Goal: Leave review/rating: Share an evaluation or opinion about a product, service, or content

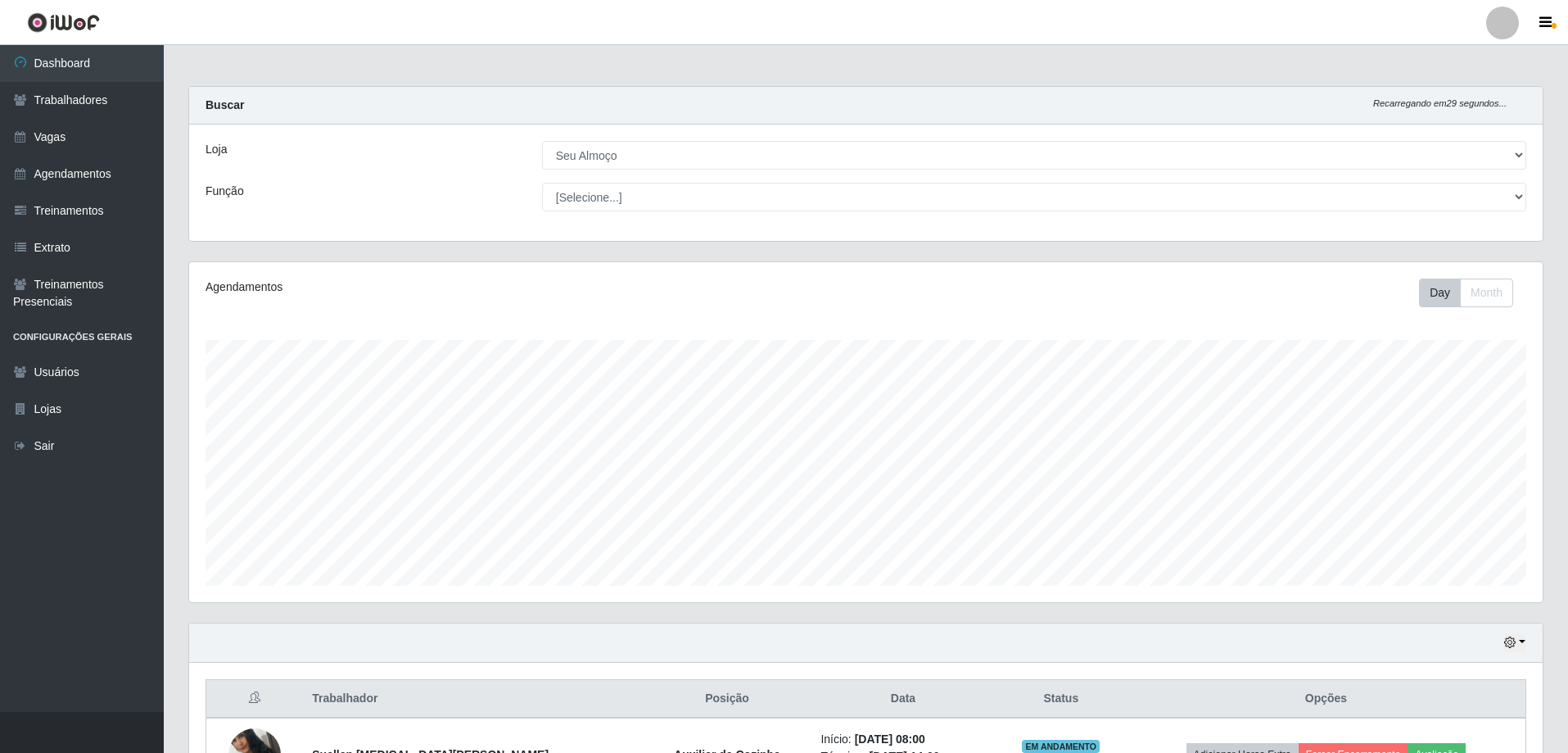
select select "431"
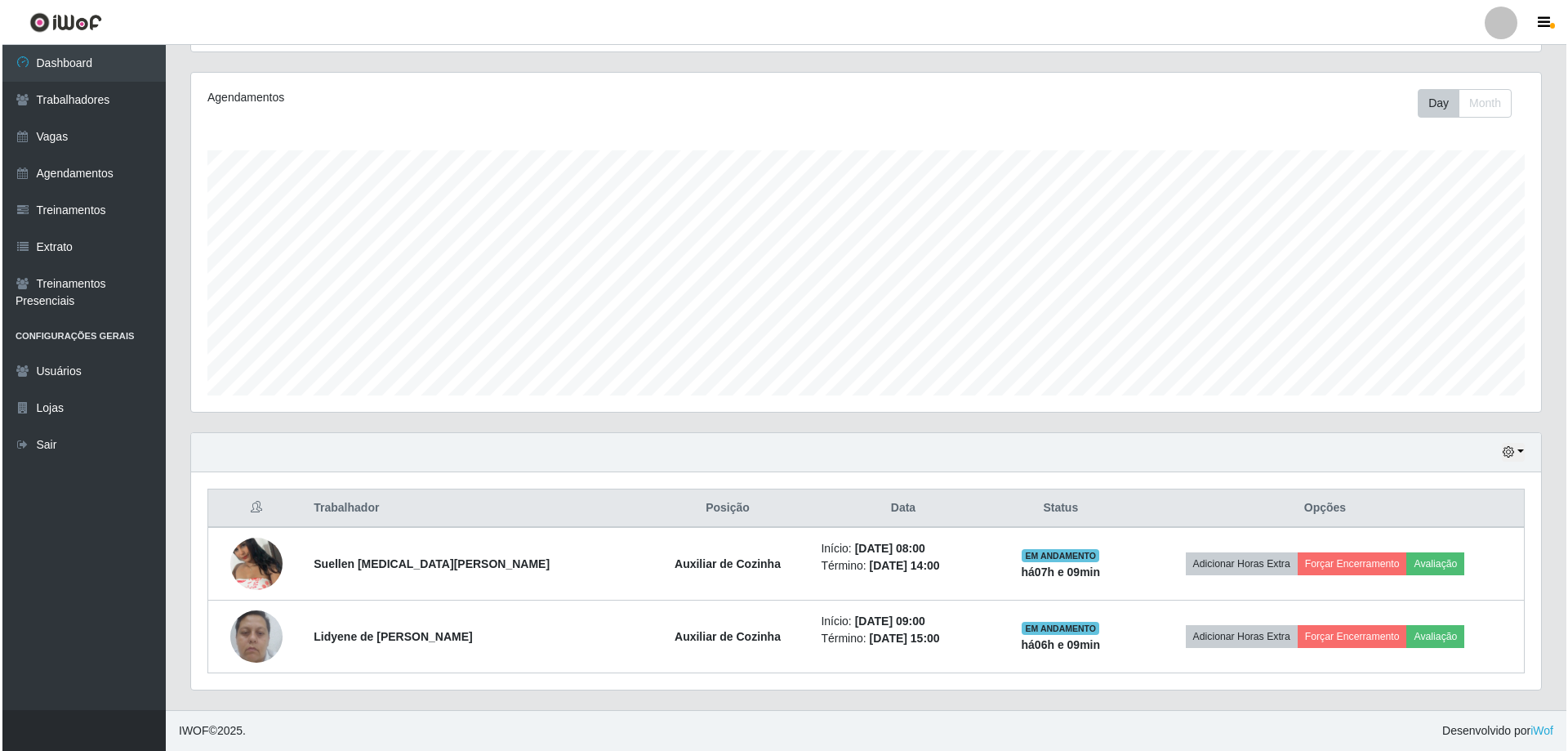
scroll to position [339, 1350]
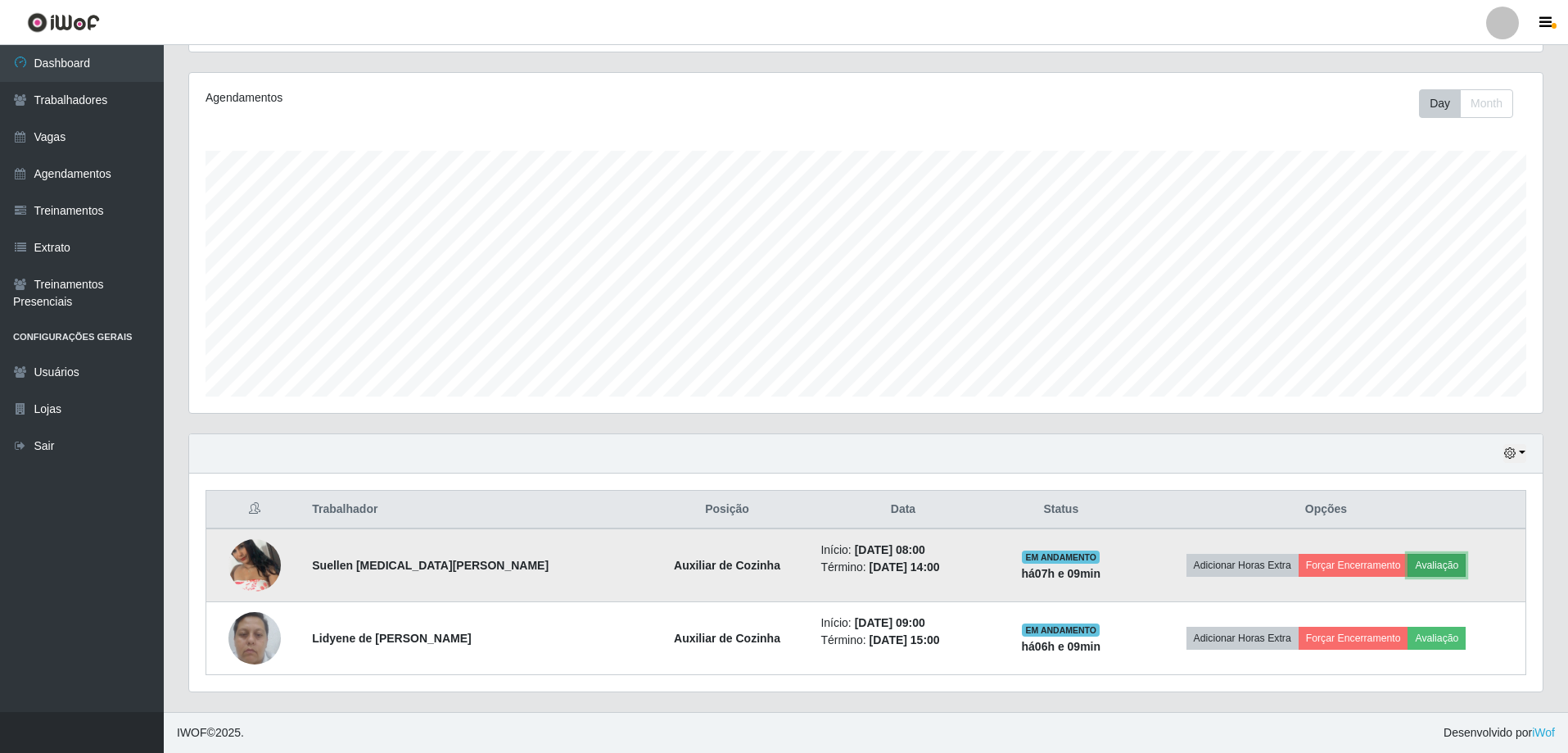
click at [1419, 569] on button "Avaliação" at bounding box center [1436, 564] width 59 height 23
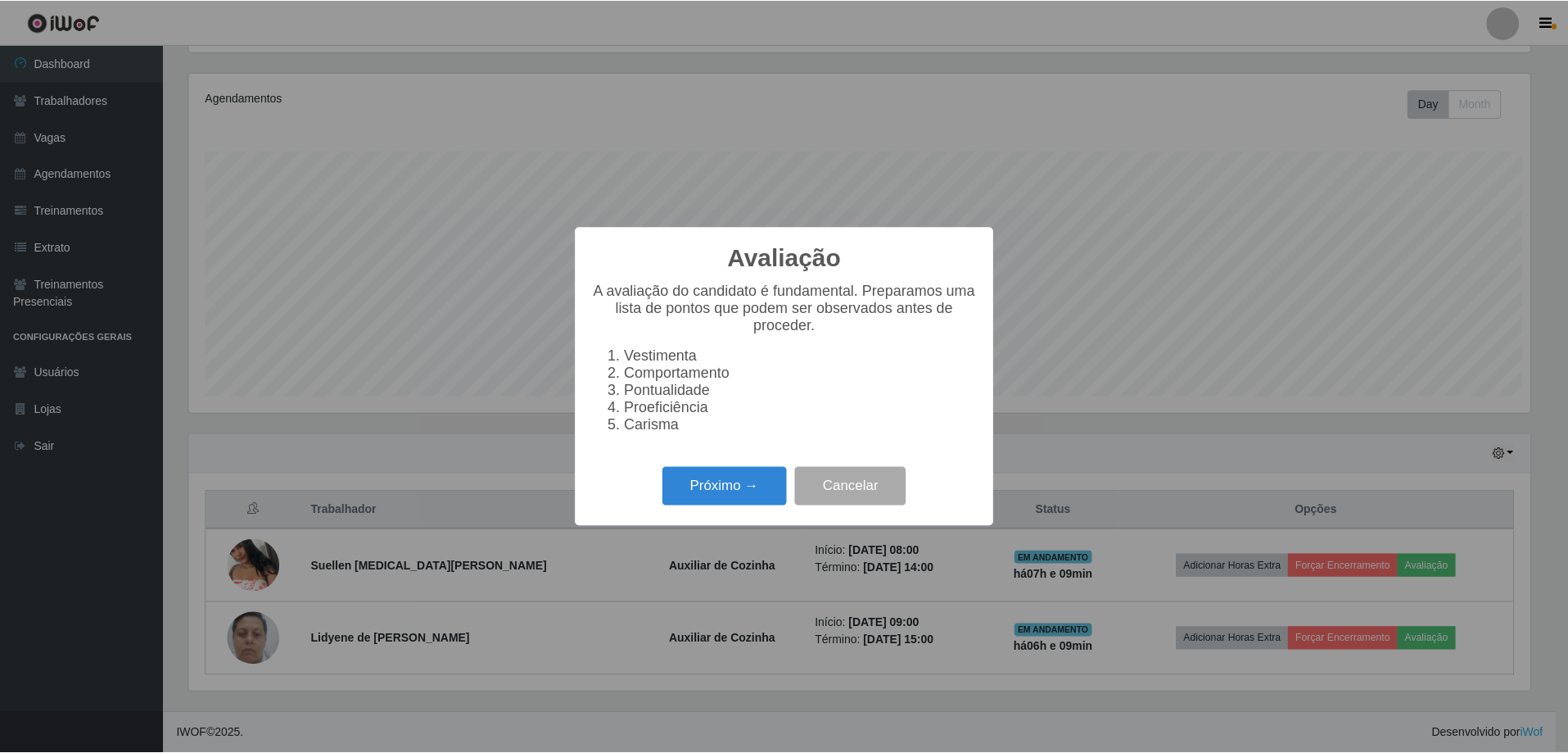
scroll to position [340, 1345]
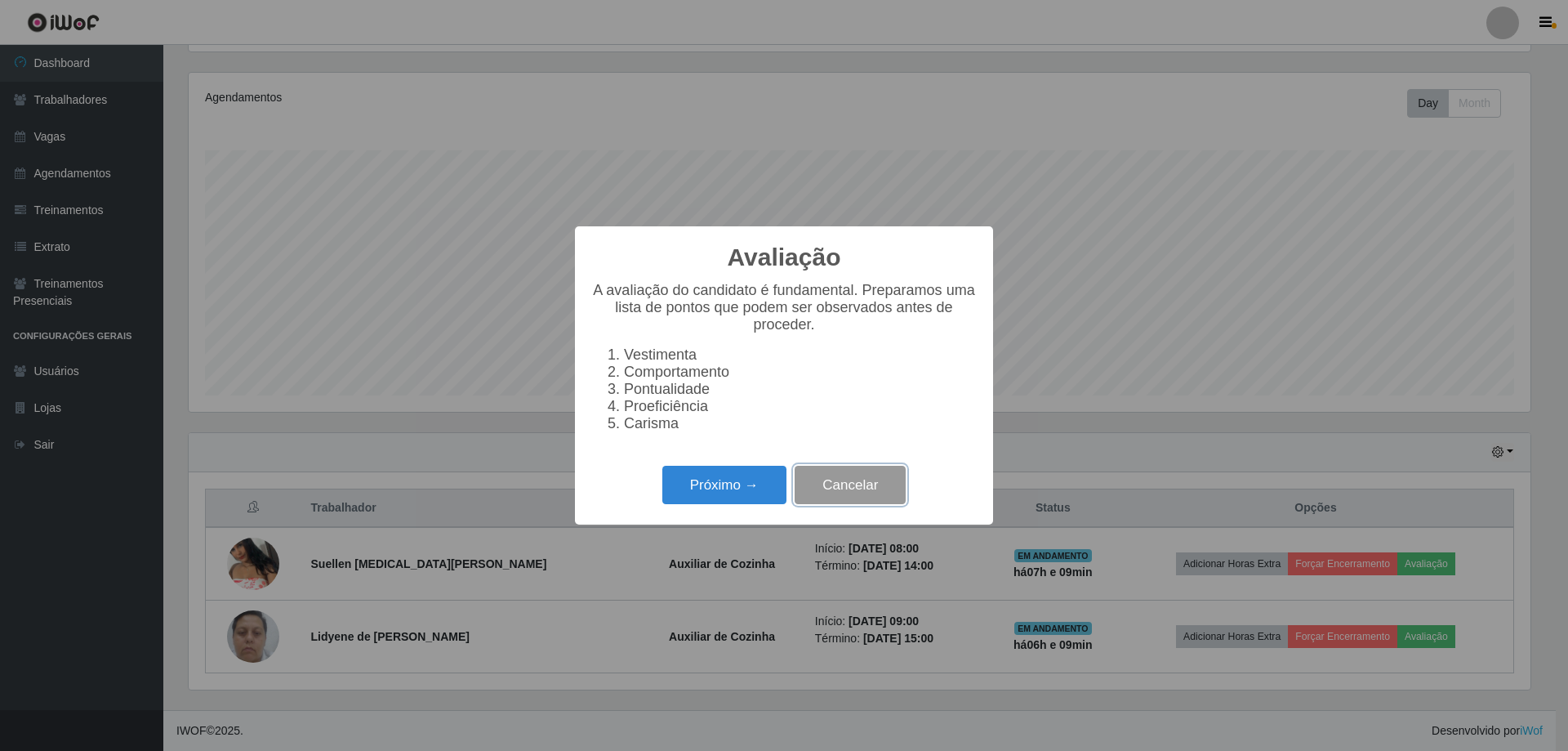
click at [841, 491] on button "Cancelar" at bounding box center [850, 484] width 111 height 39
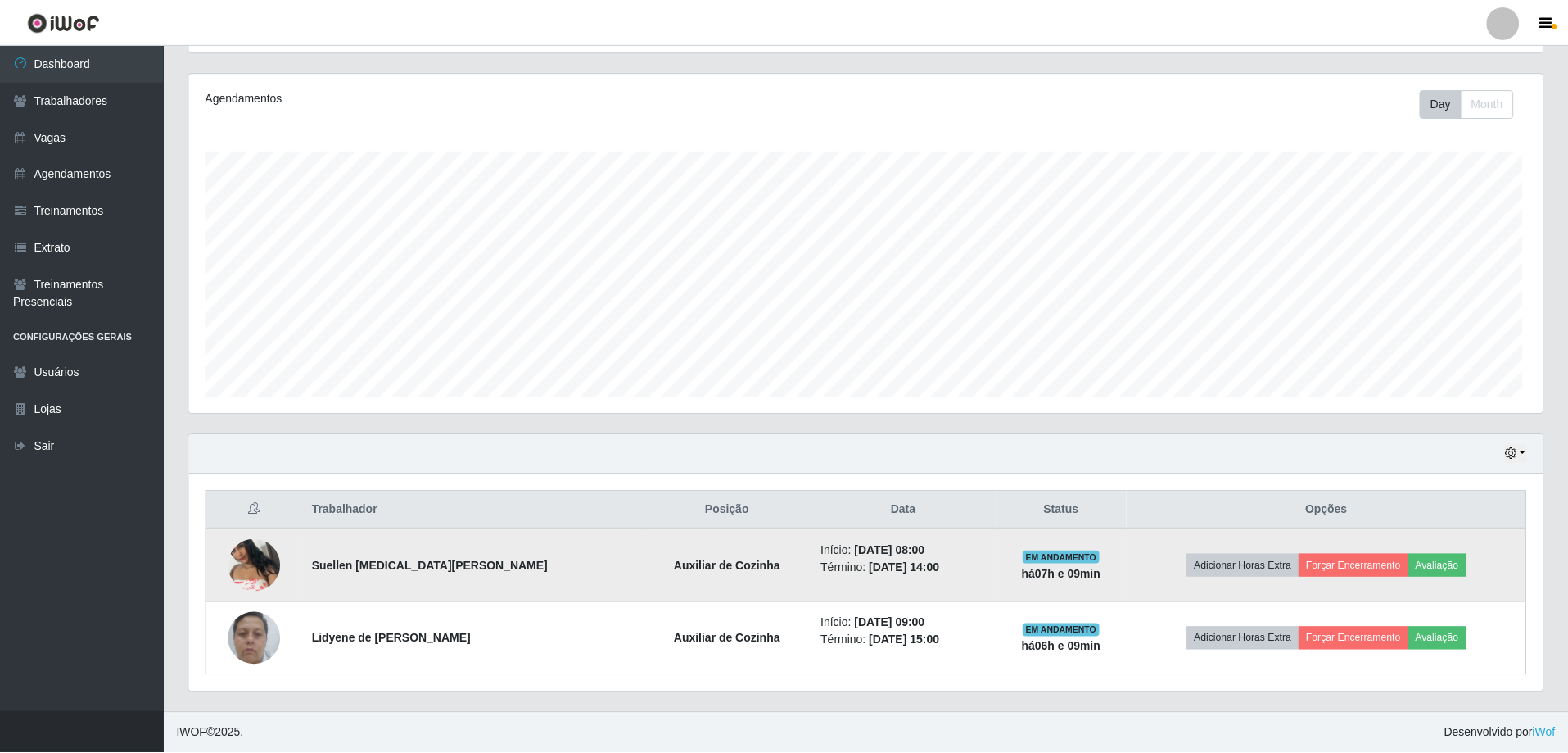
scroll to position [340, 1354]
click at [1331, 570] on button "Forçar Encerramento" at bounding box center [1353, 564] width 109 height 23
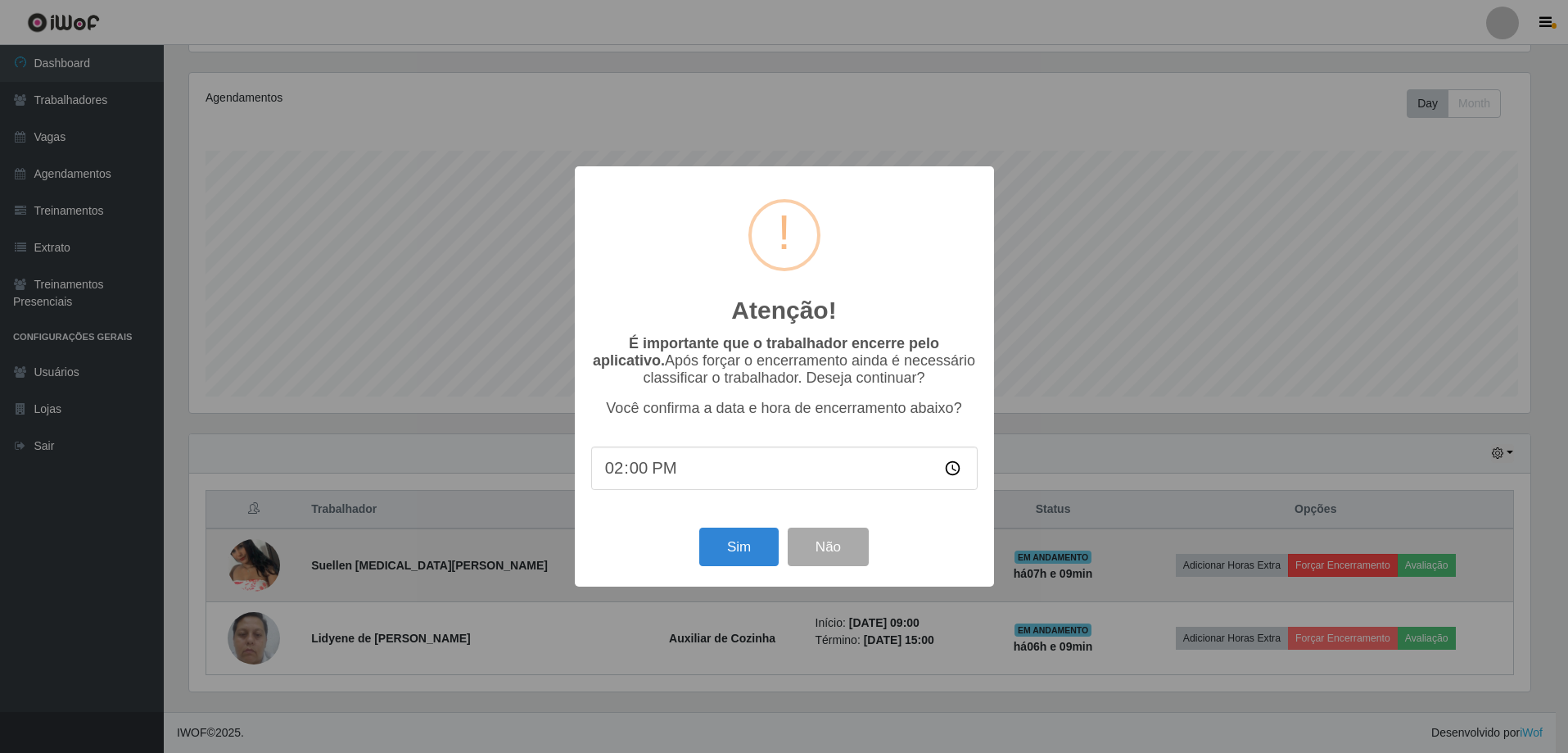
scroll to position [340, 1345]
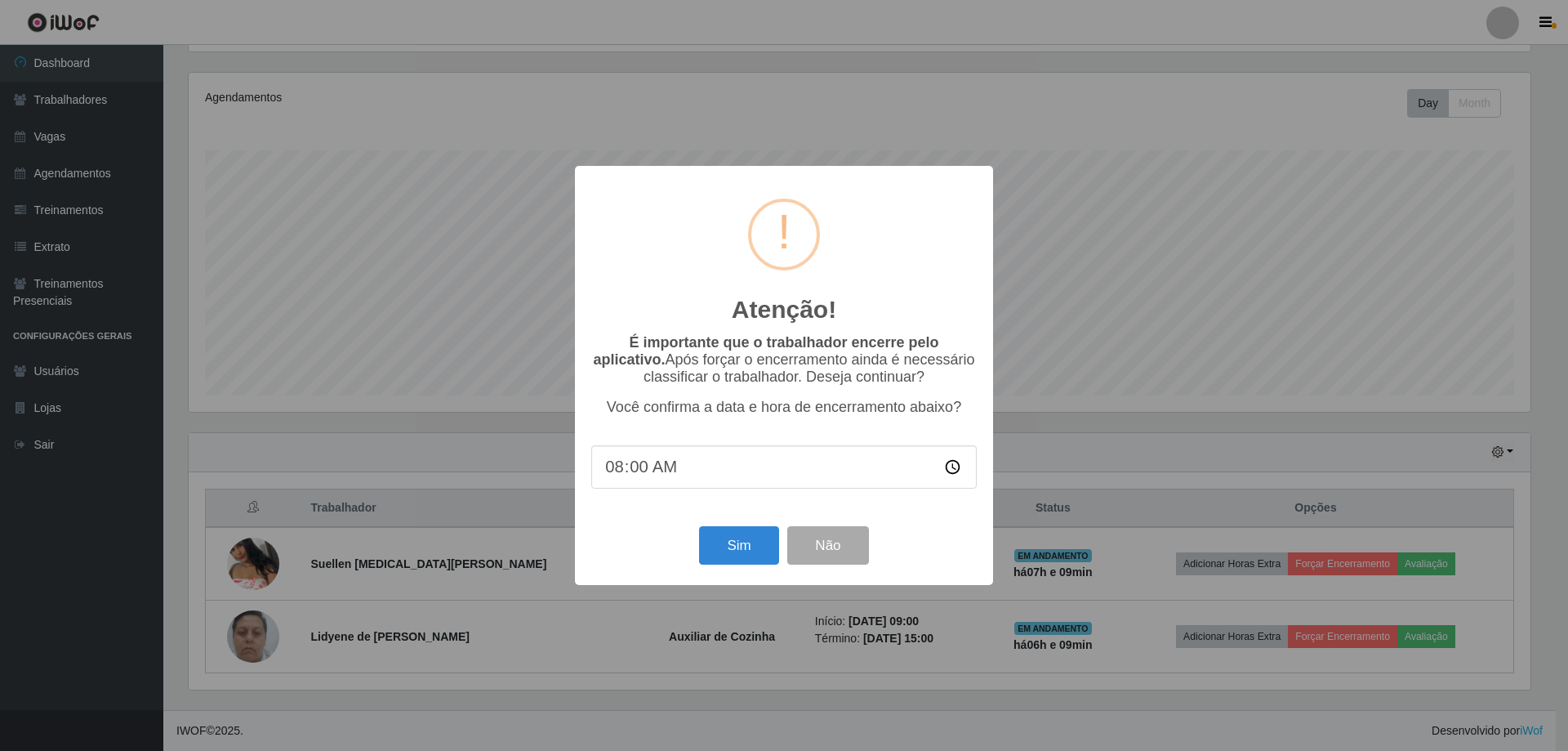
click at [643, 473] on input "08:00" at bounding box center [784, 467] width 385 height 44
click at [641, 472] on input "08:00" at bounding box center [784, 467] width 385 height 44
click at [681, 479] on input "08:00" at bounding box center [784, 467] width 385 height 44
type input "08:01"
click at [740, 543] on button "Sim" at bounding box center [739, 545] width 79 height 39
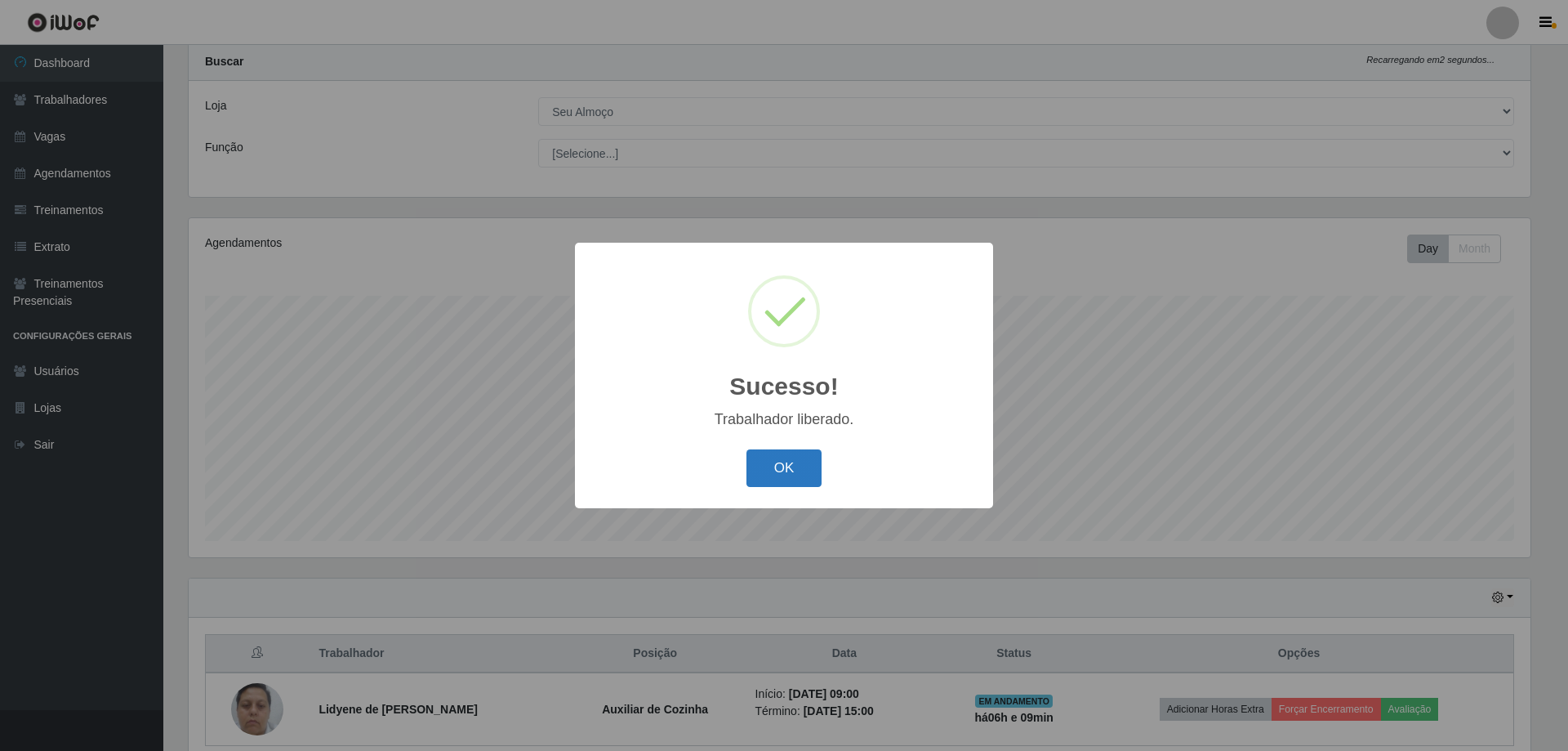
click at [787, 472] on button "OK" at bounding box center [784, 468] width 76 height 39
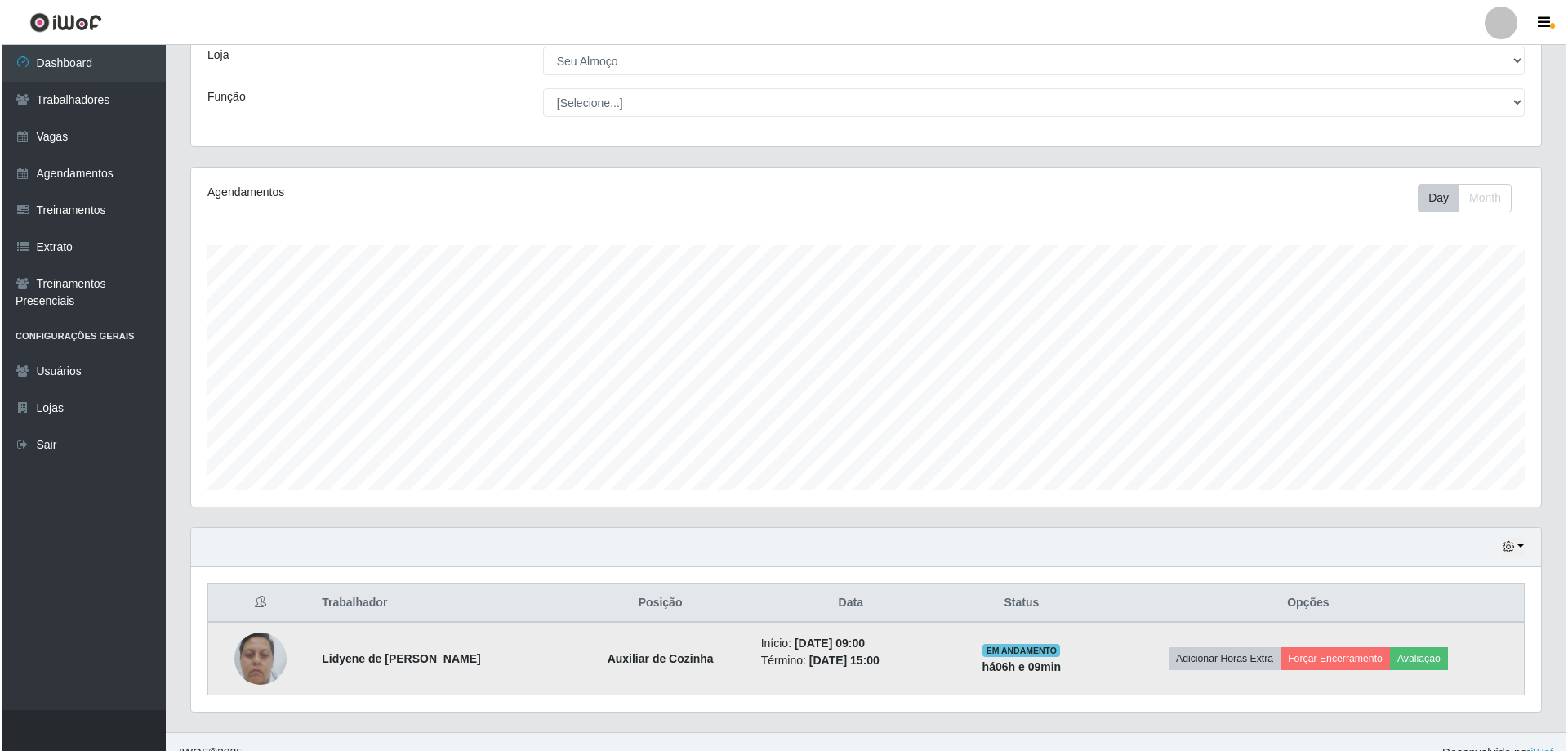
scroll to position [116, 0]
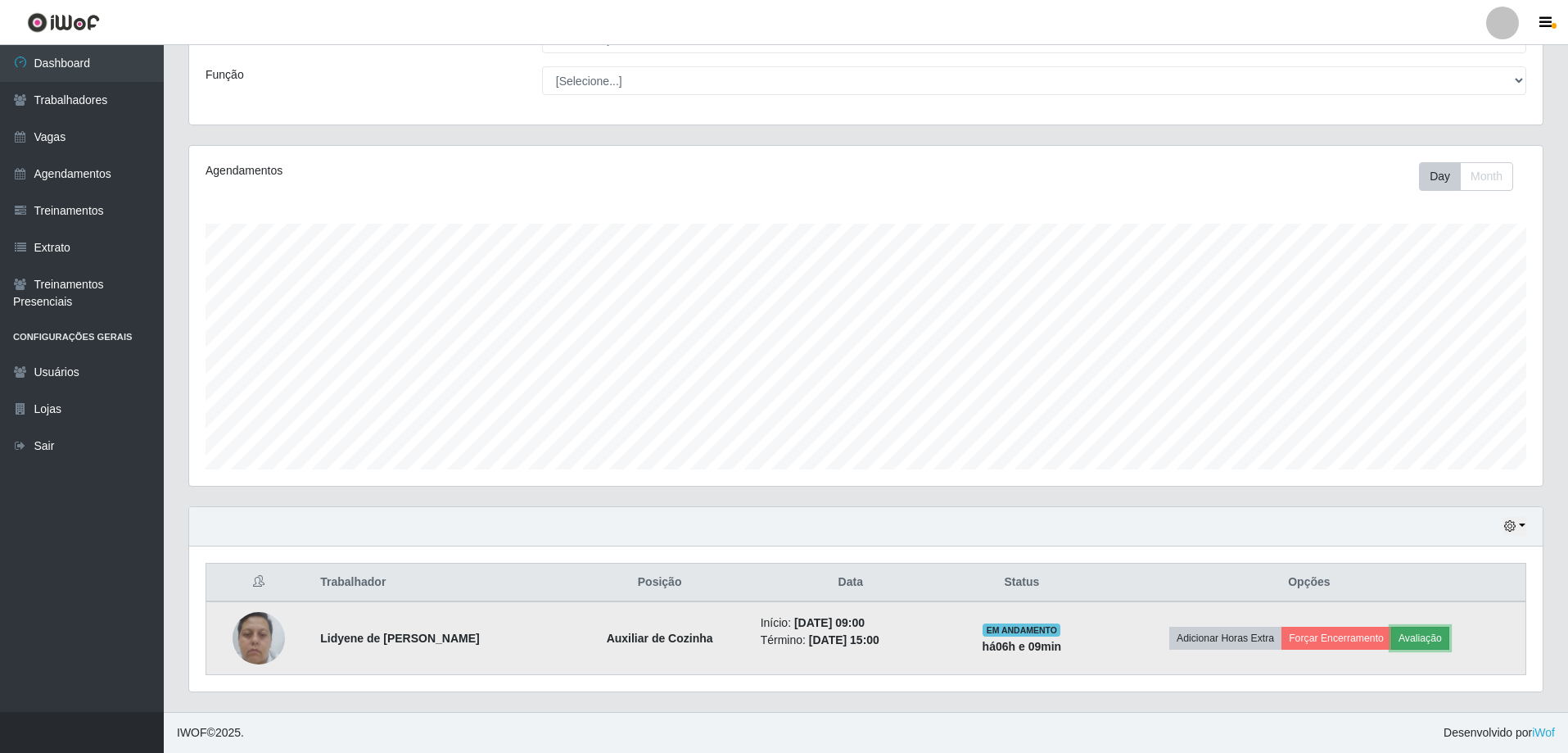
click at [1419, 641] on button "Avaliação" at bounding box center [1420, 638] width 59 height 23
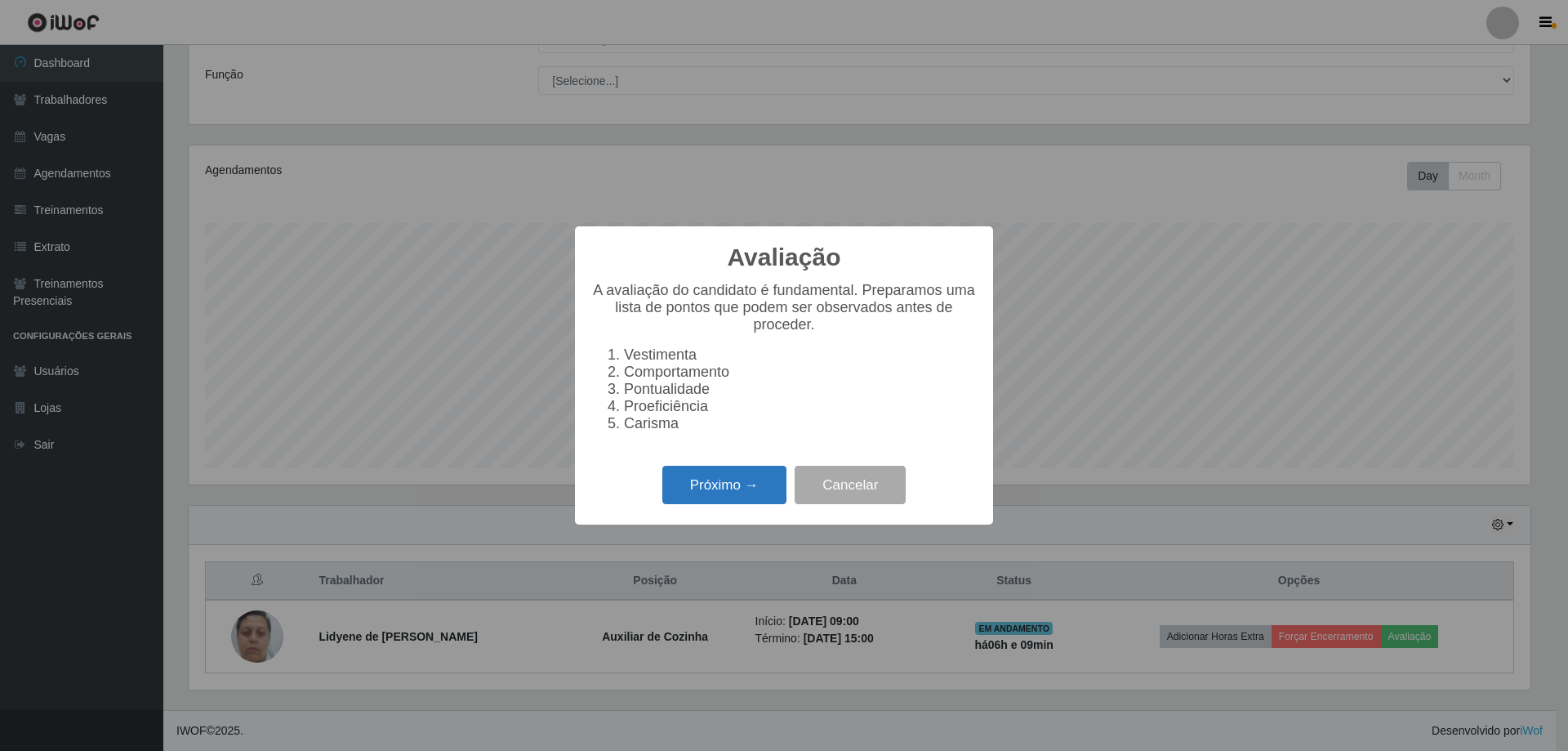
click at [722, 496] on button "Próximo →" at bounding box center [724, 484] width 124 height 39
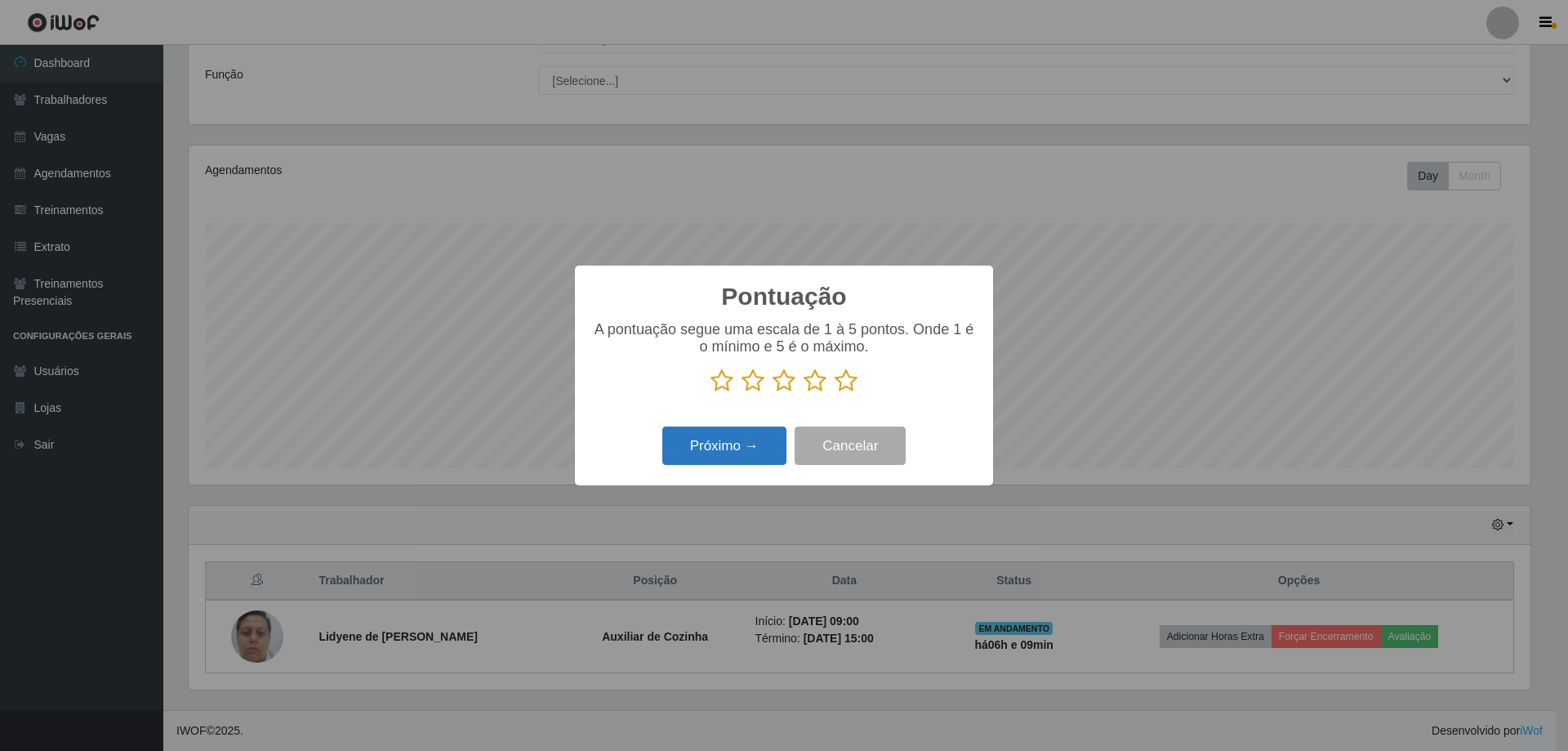
scroll to position [816426, 815225]
click at [851, 383] on icon at bounding box center [846, 380] width 23 height 25
click at [835, 393] on input "radio" at bounding box center [835, 393] width 0 height 0
click at [761, 439] on button "Próximo →" at bounding box center [724, 445] width 124 height 39
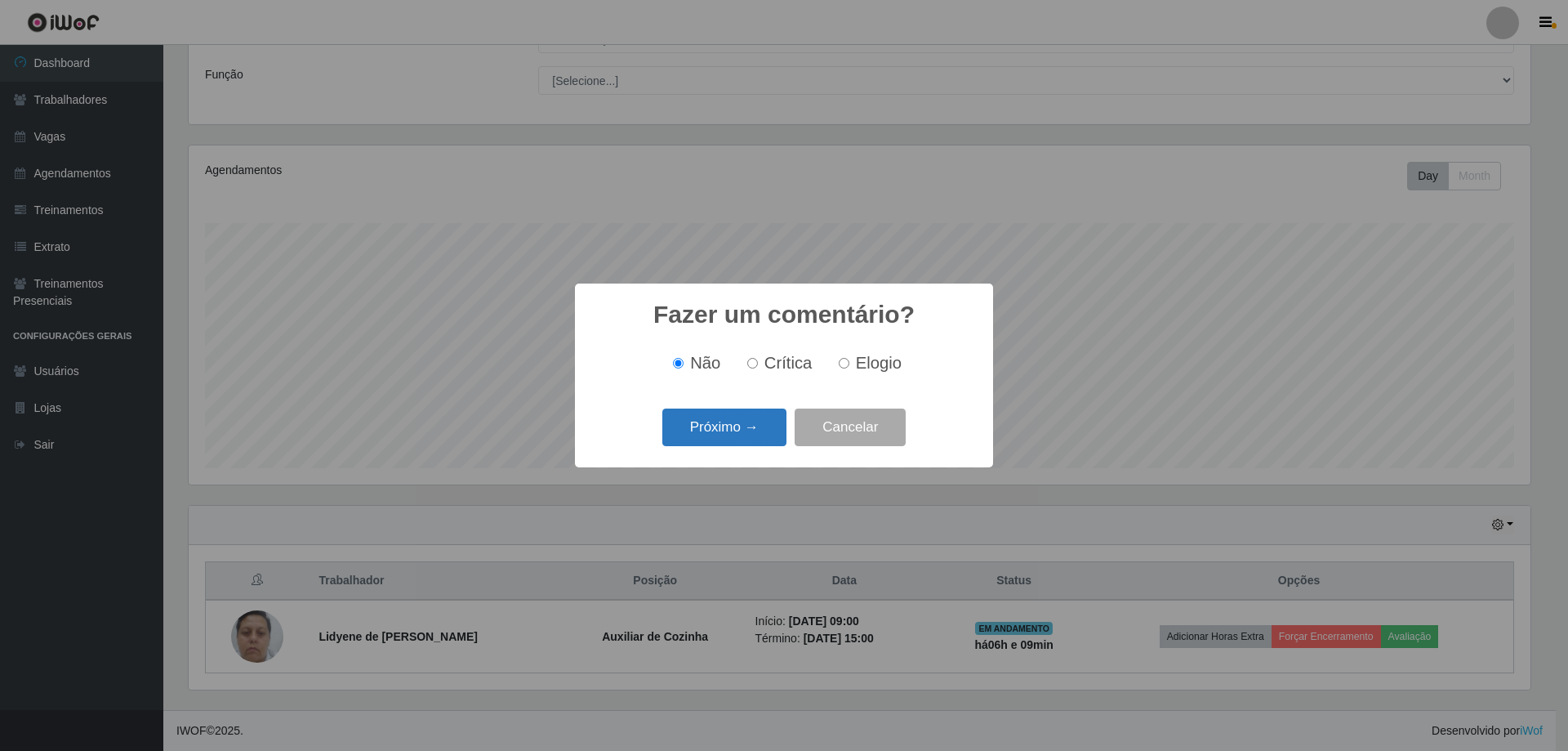
click at [737, 436] on button "Próximo →" at bounding box center [724, 427] width 124 height 39
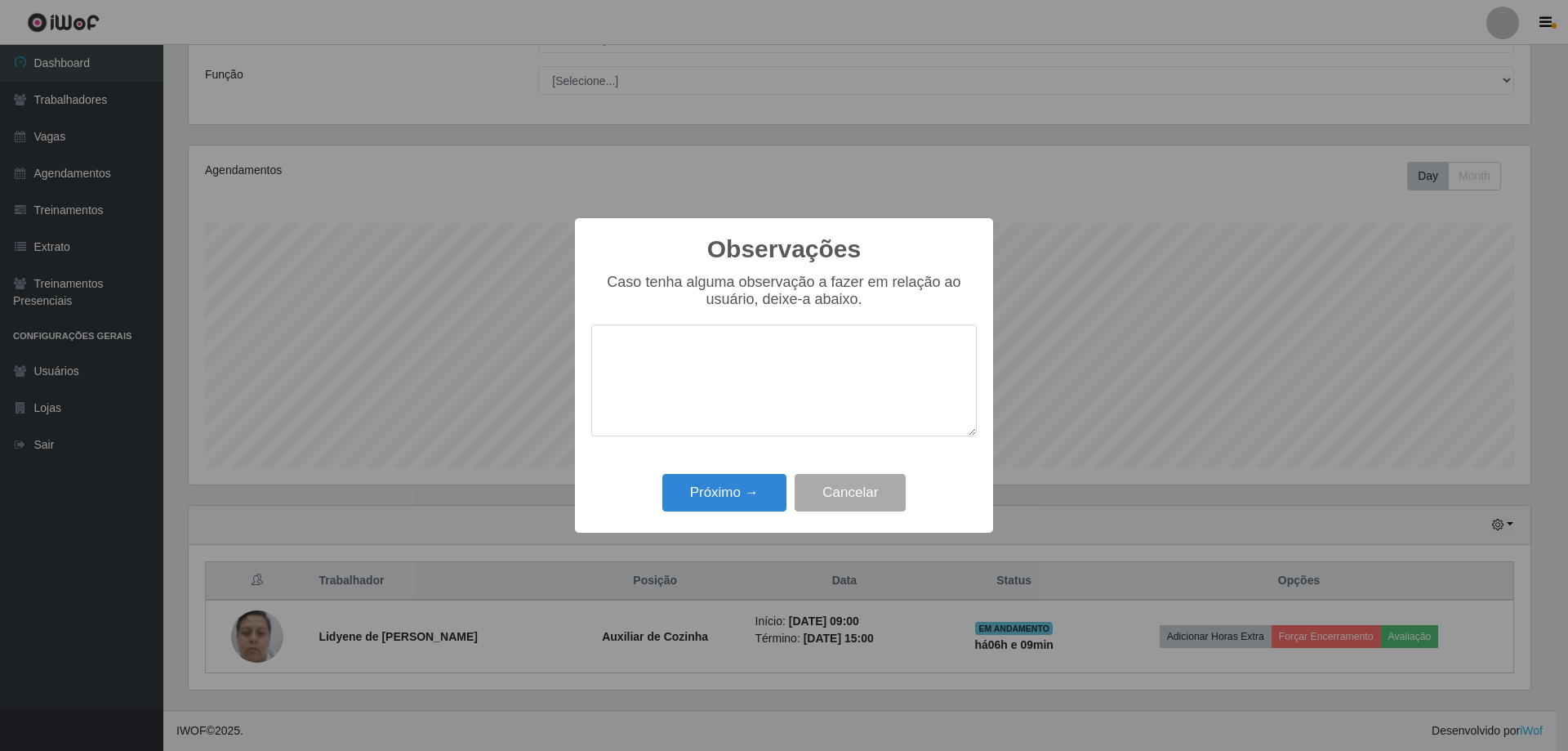
click at [723, 416] on textarea at bounding box center [784, 379] width 385 height 112
type textarea "Efetuou todas as atividades solicitadas."
click at [743, 490] on button "Próximo →" at bounding box center [724, 492] width 124 height 39
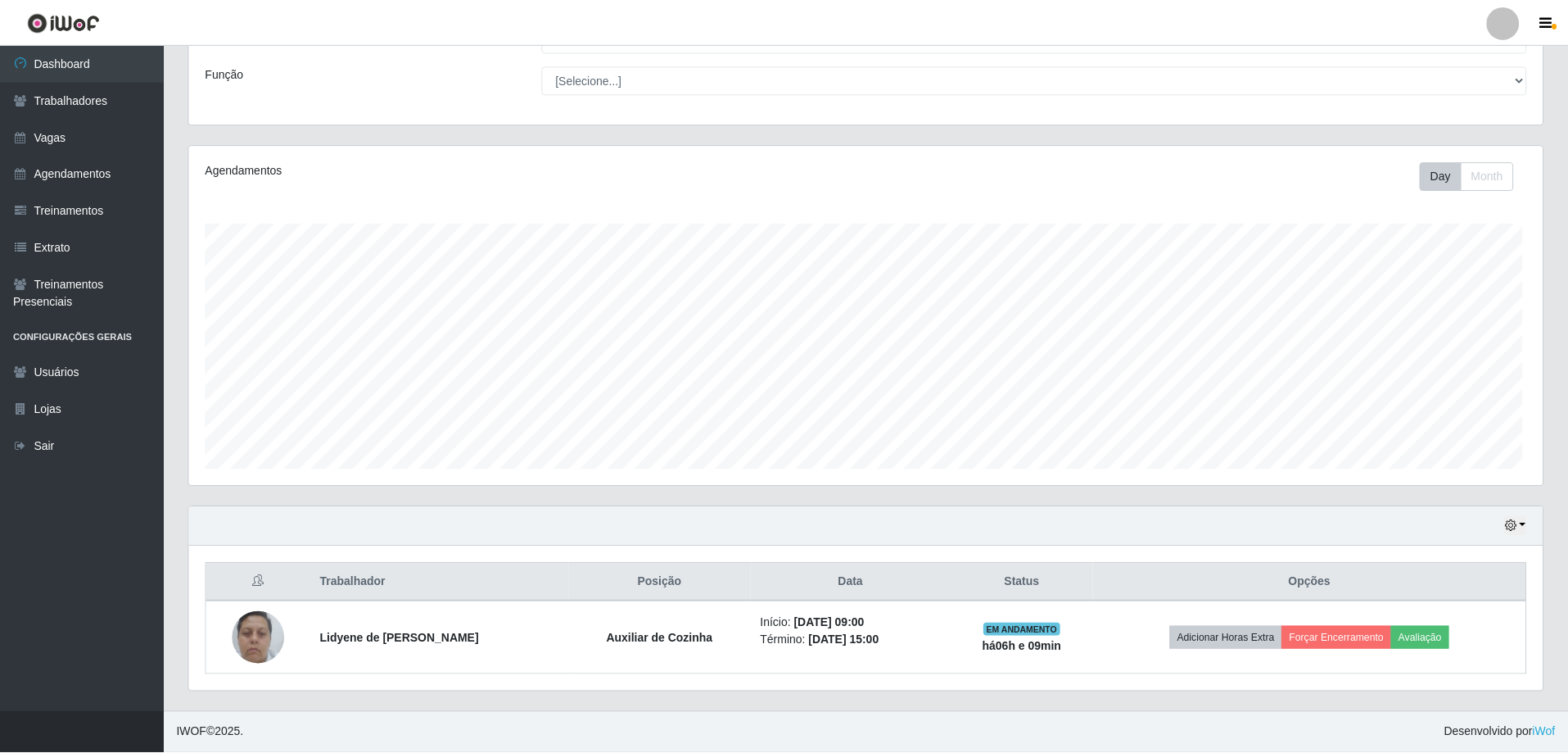
scroll to position [340, 1354]
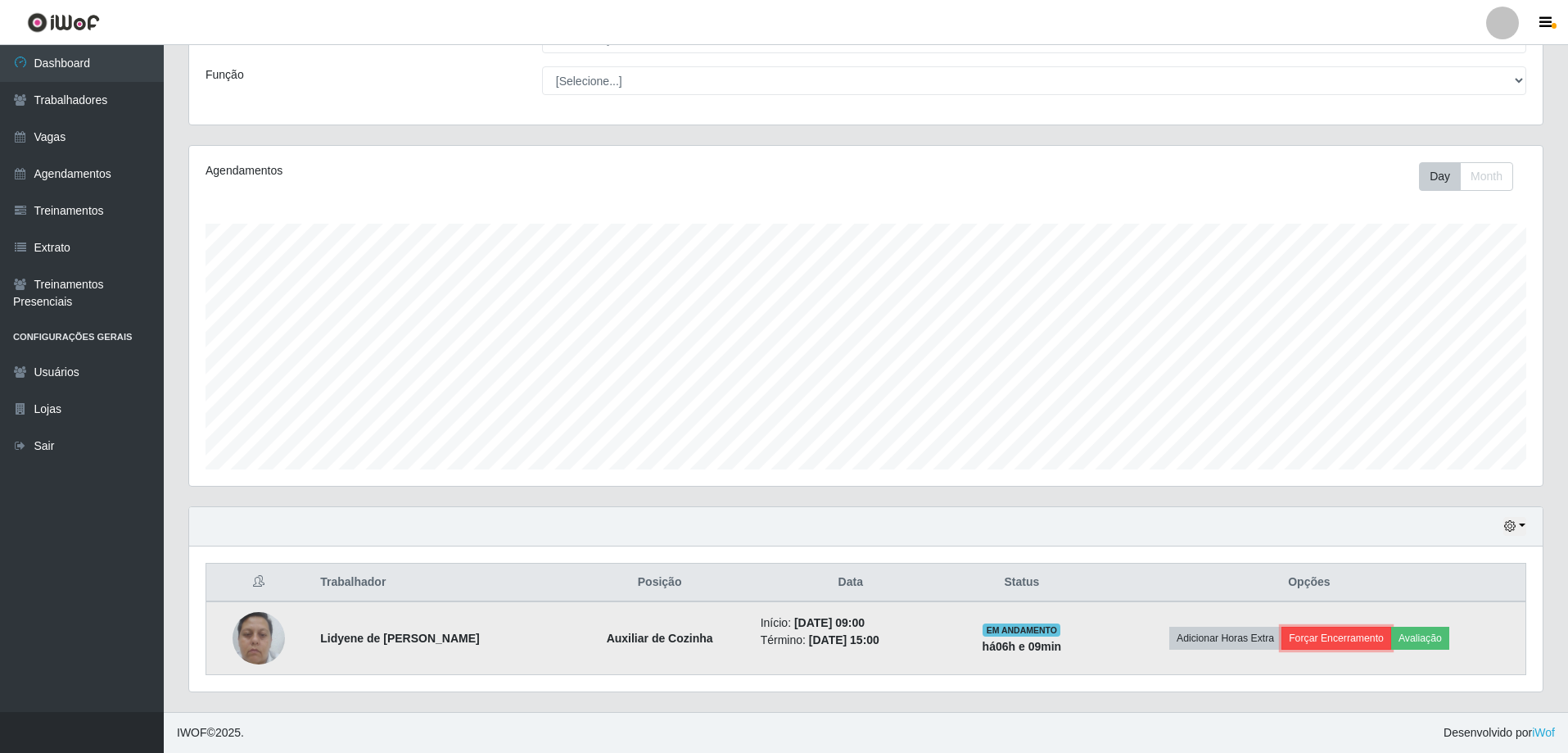
click at [1347, 645] on button "Forçar Encerramento" at bounding box center [1336, 638] width 109 height 23
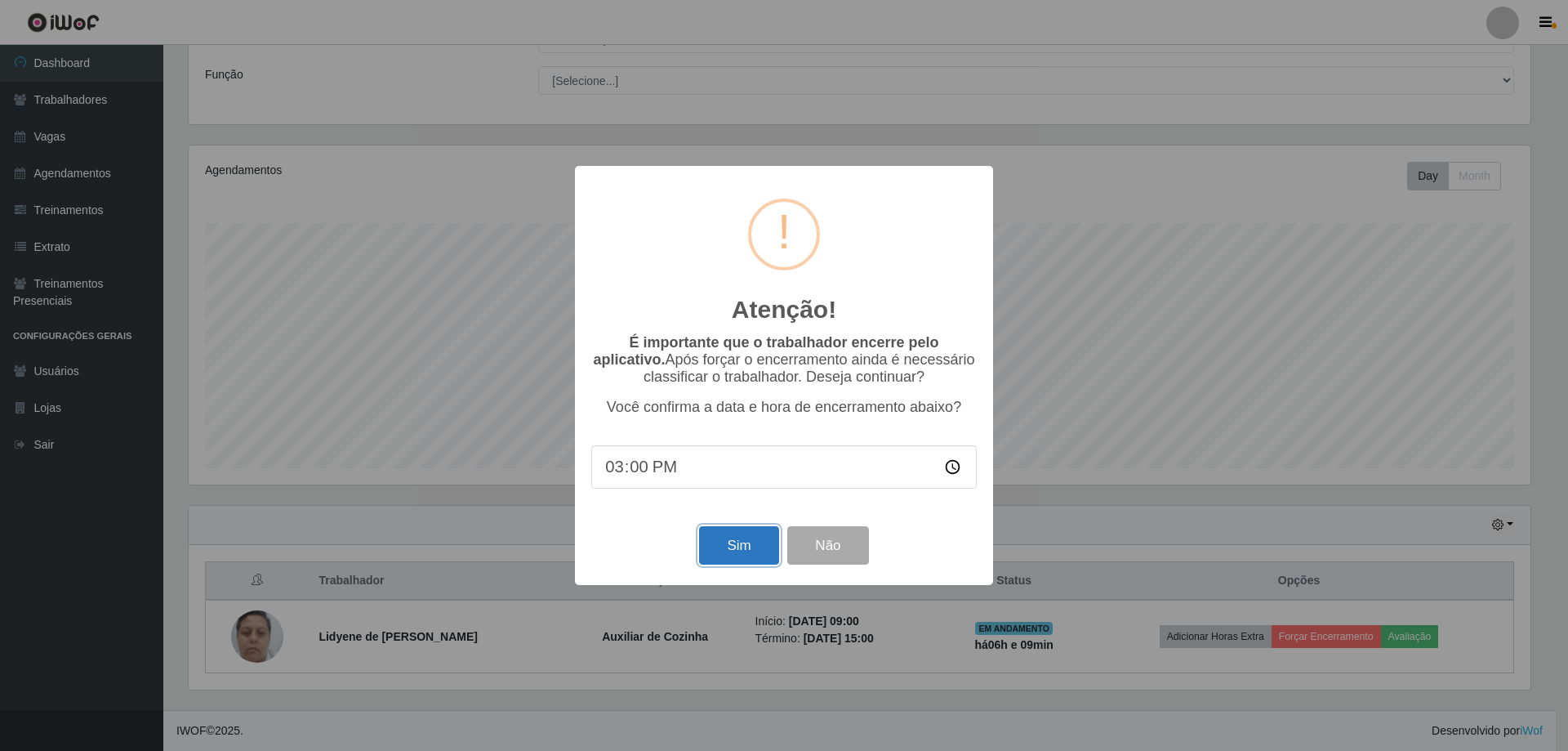
click at [751, 557] on button "Sim" at bounding box center [739, 545] width 79 height 39
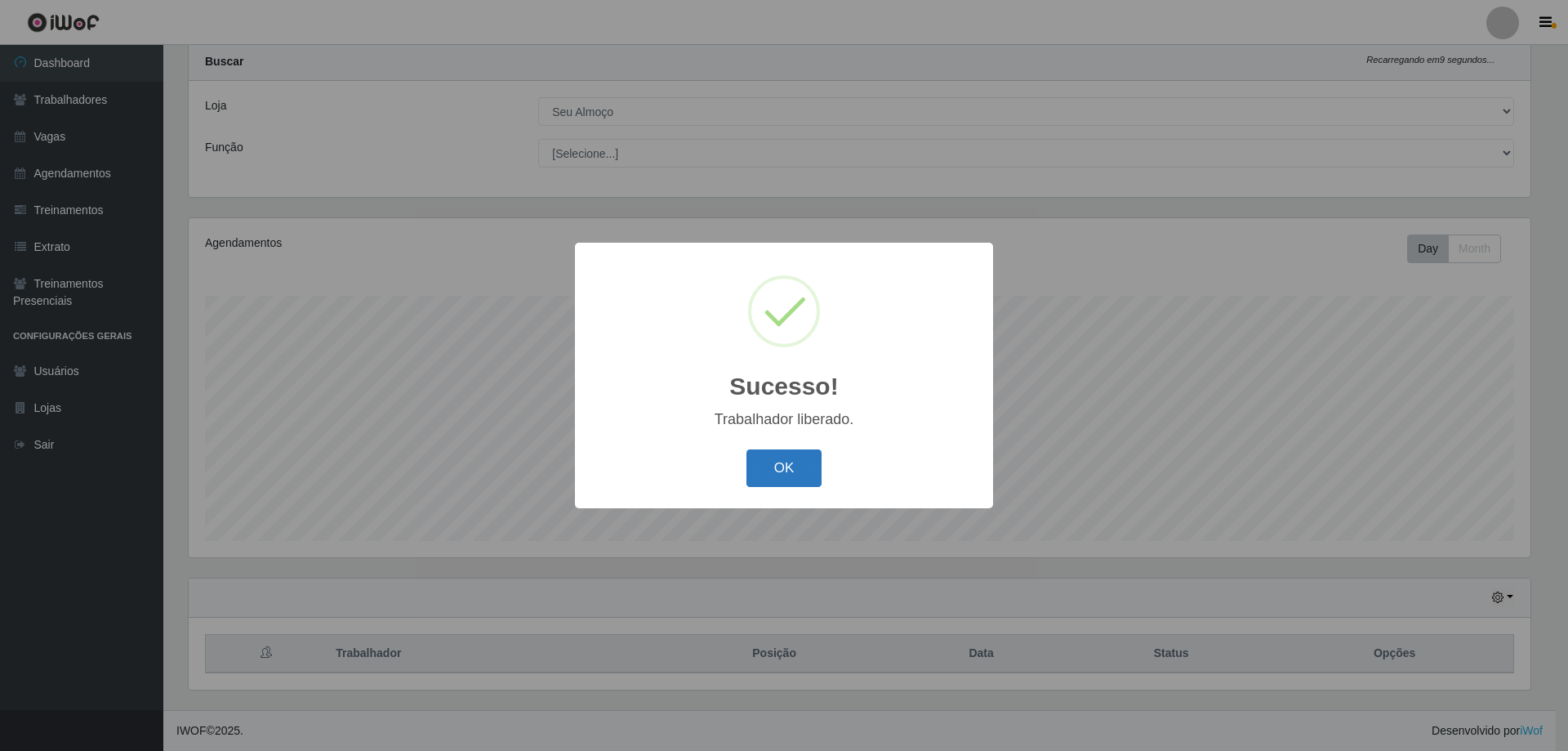
click at [780, 476] on button "OK" at bounding box center [784, 468] width 76 height 39
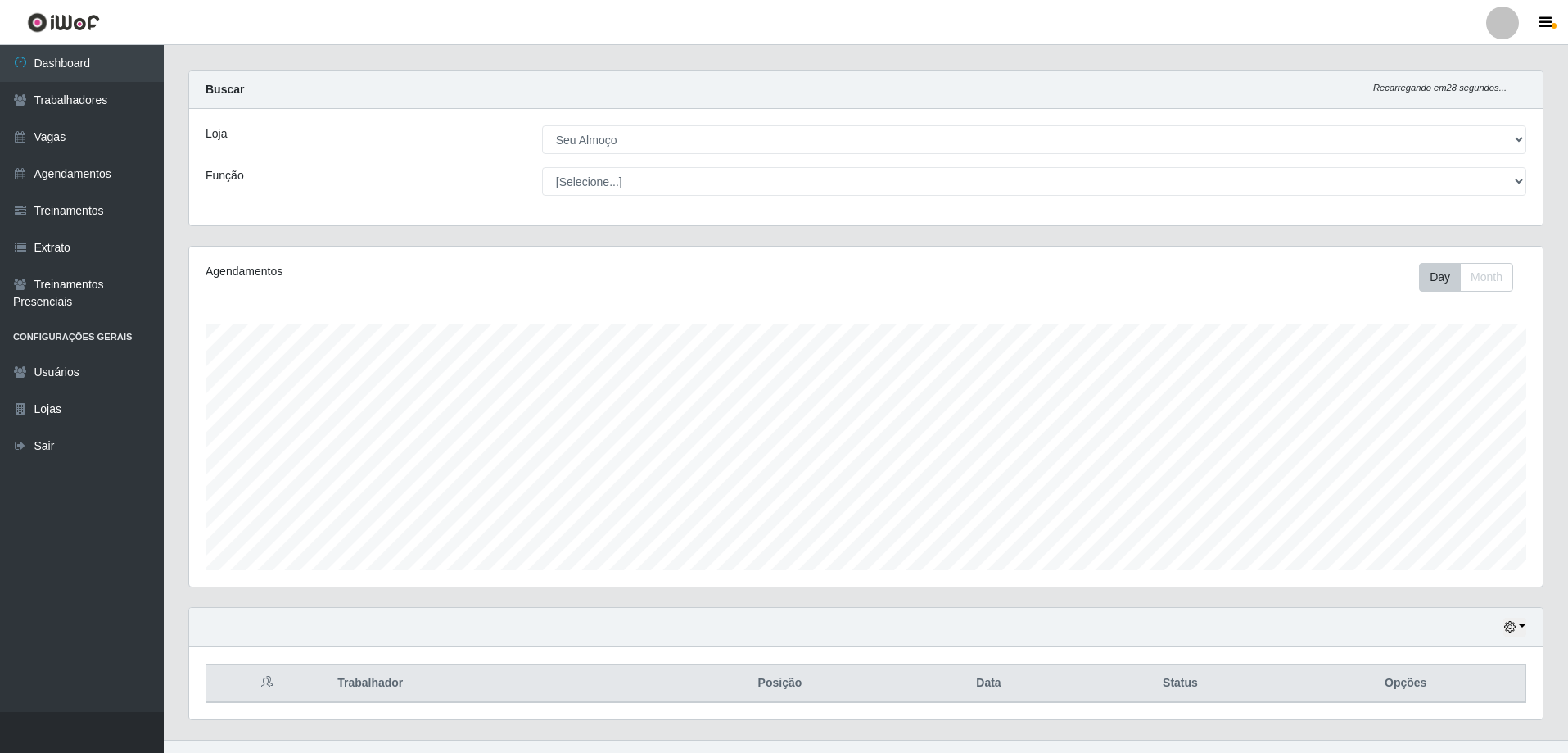
scroll to position [0, 0]
